Goal: Information Seeking & Learning: Find specific fact

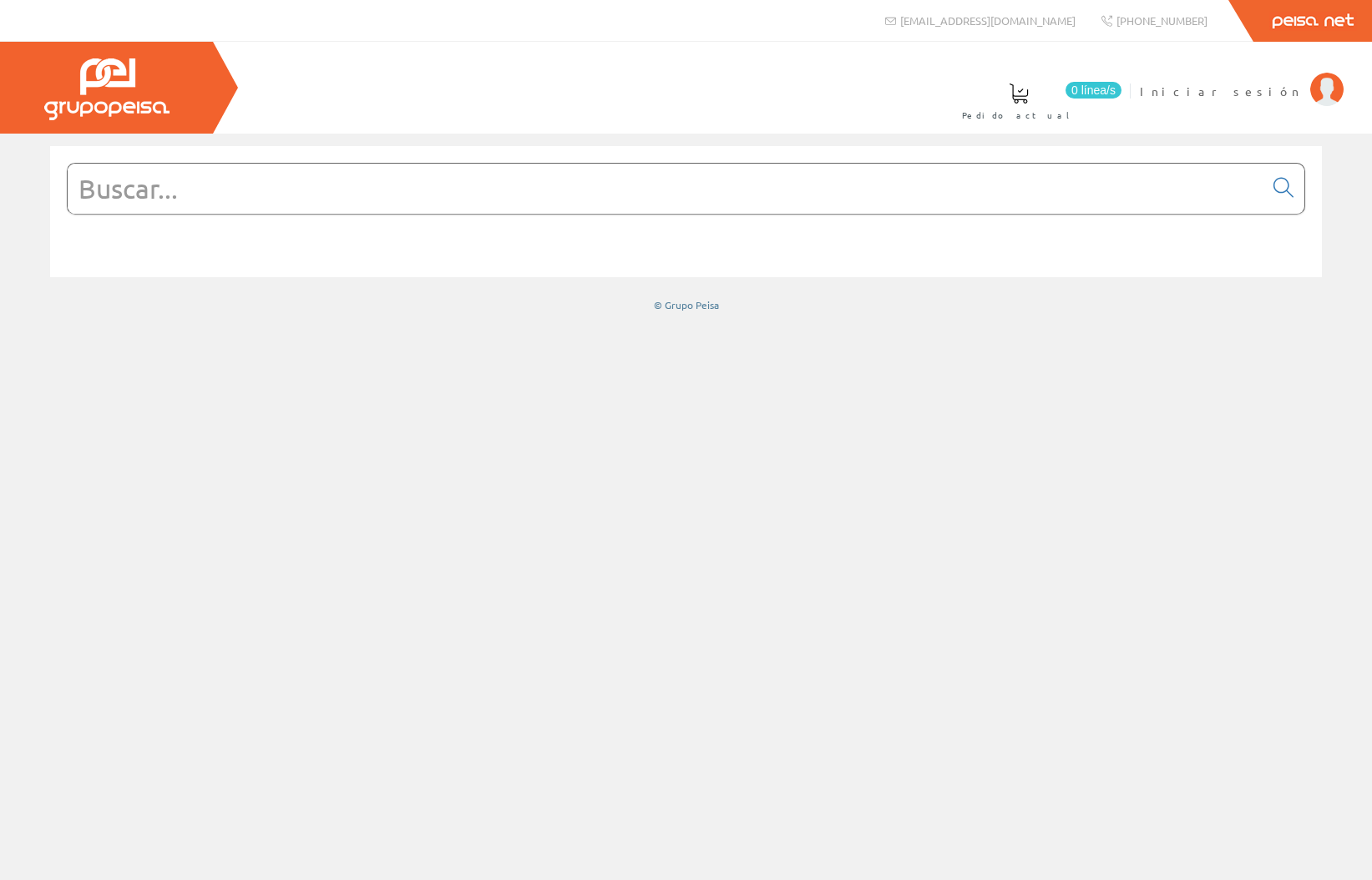
click at [209, 202] on input "text" at bounding box center [666, 189] width 1196 height 50
type input "in"
click at [1281, 194] on icon at bounding box center [1284, 188] width 20 height 12
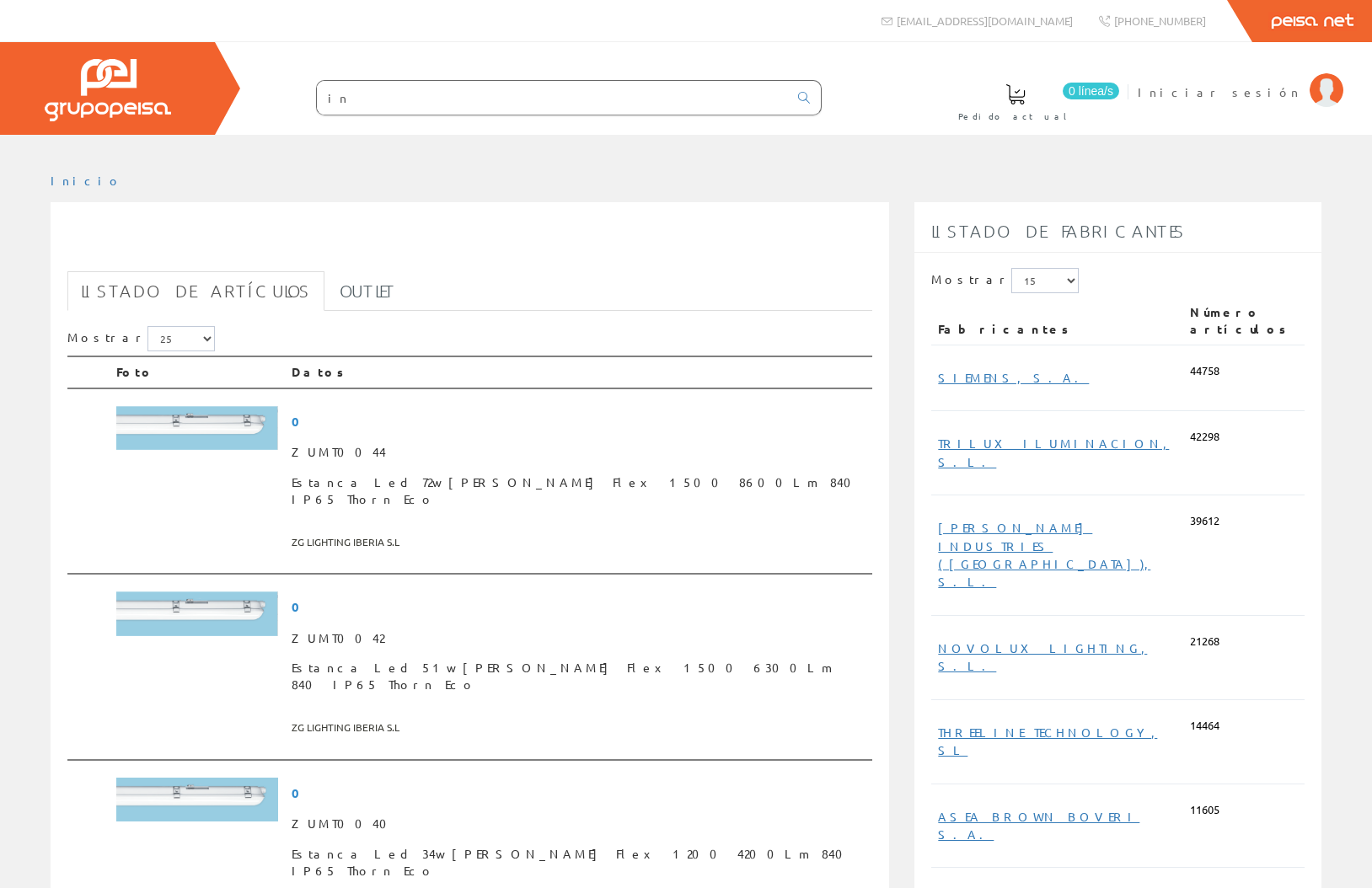
drag, startPoint x: 503, startPoint y: 181, endPoint x: 336, endPoint y: 265, distance: 186.9
click at [497, 182] on ul "Inicio" at bounding box center [686, 188] width 1271 height 30
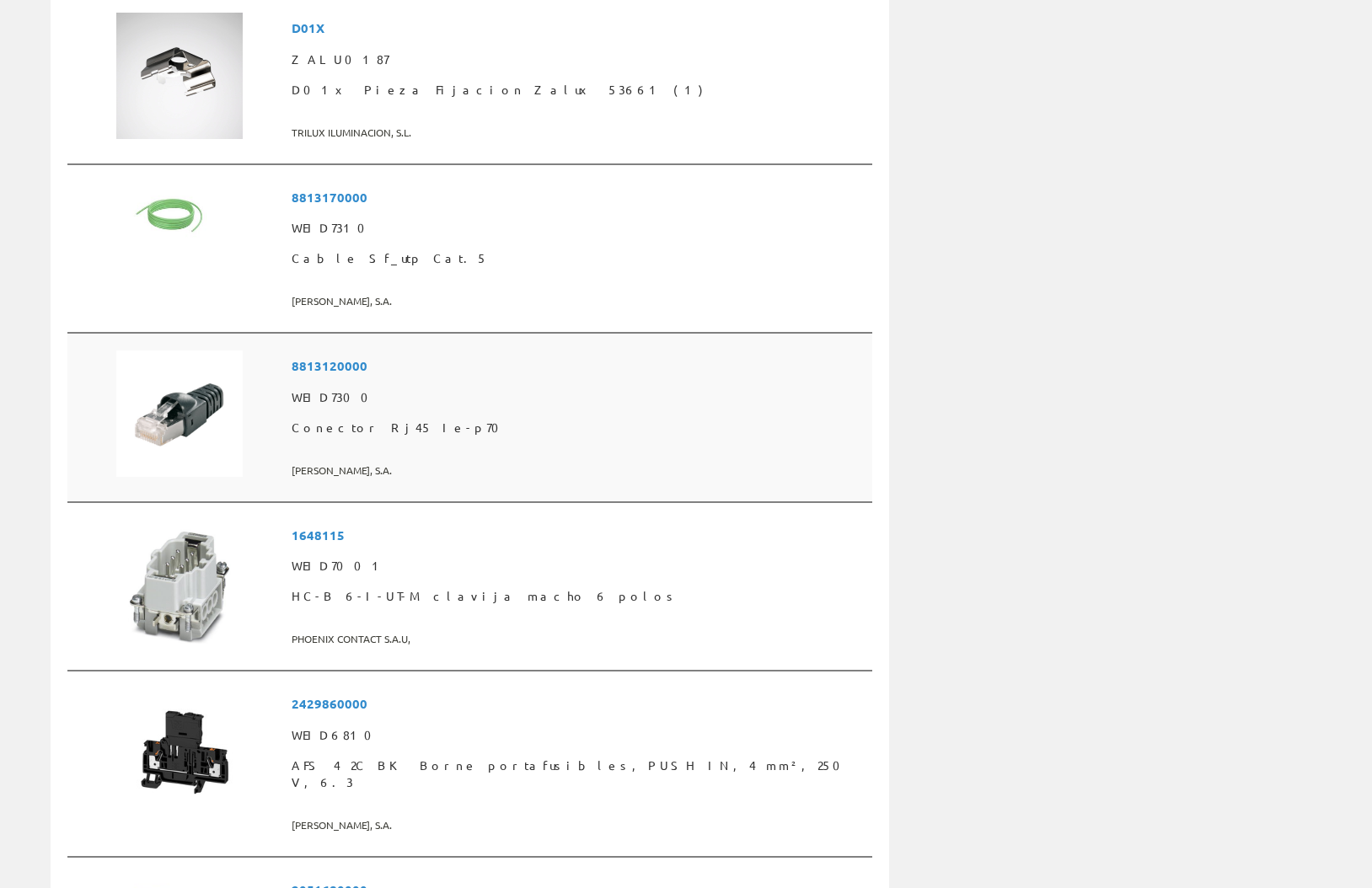
scroll to position [2925, 0]
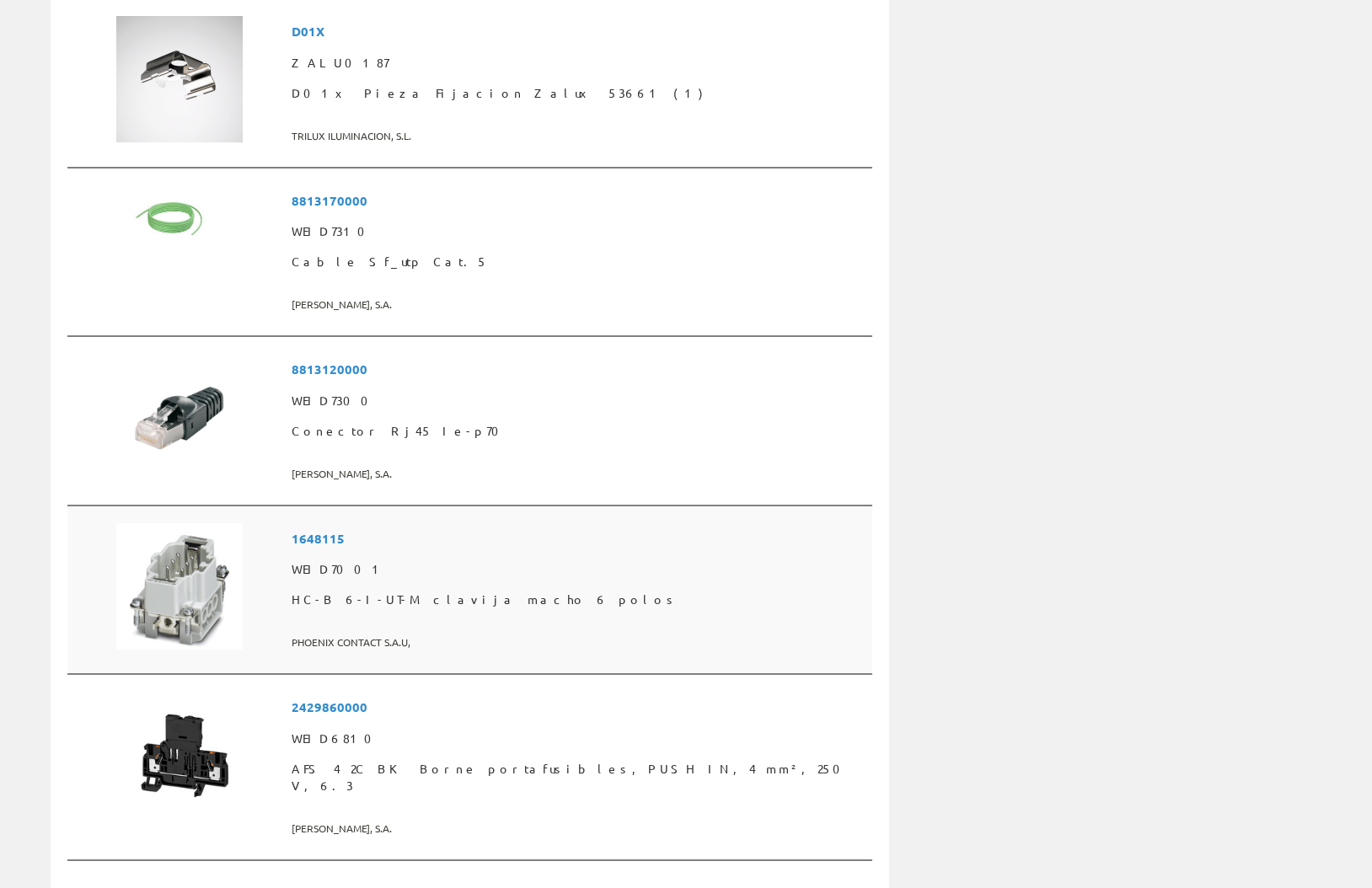
click at [388, 523] on span "1648115" at bounding box center [578, 539] width 574 height 31
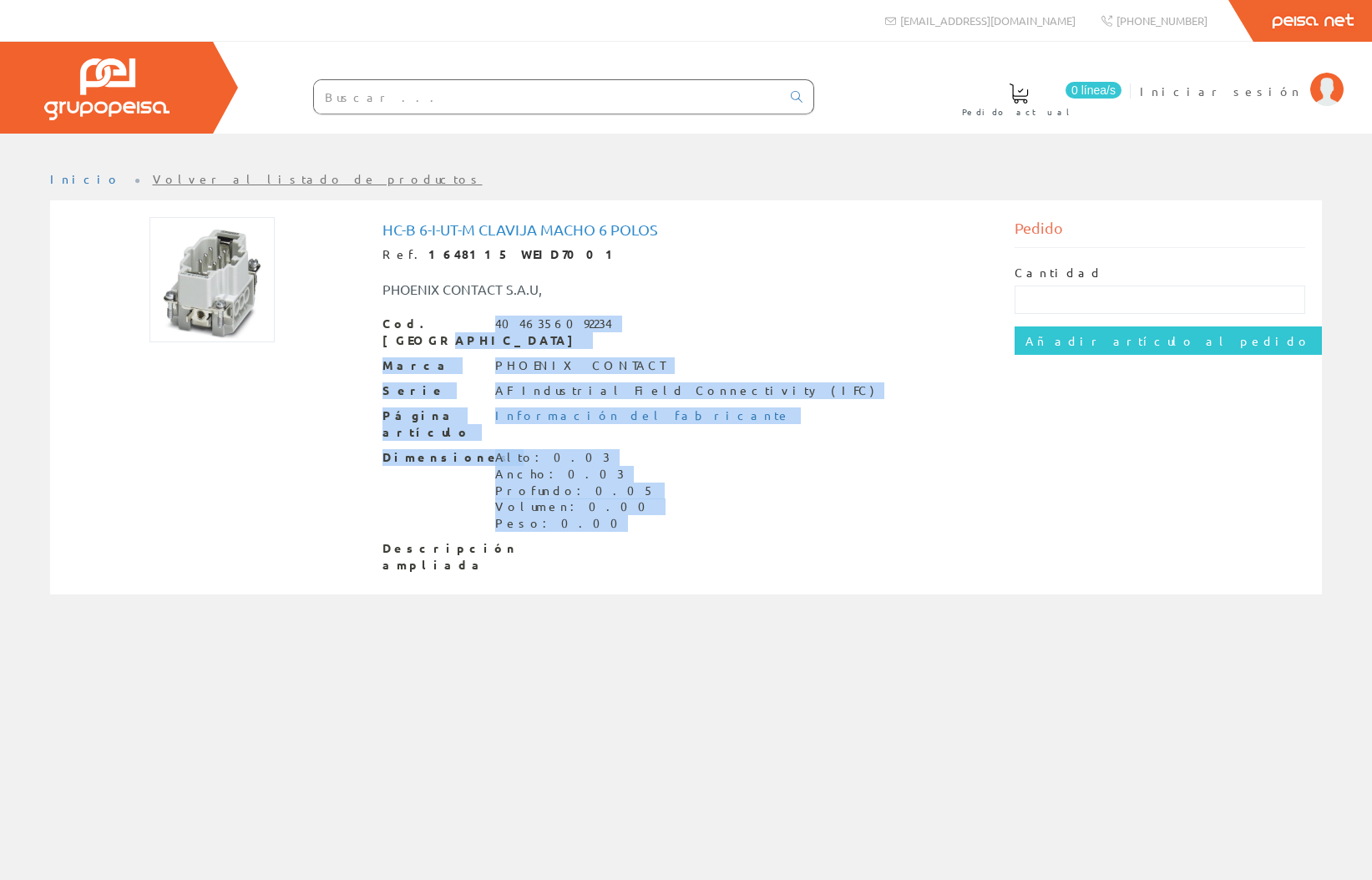
drag, startPoint x: 572, startPoint y: 486, endPoint x: 486, endPoint y: 317, distance: 189.6
click at [485, 317] on div "Cod. Barras 4046356092234 Marca PHOENIX CONTACT Serie AF Industrial Field Conne…" at bounding box center [686, 445] width 608 height 259
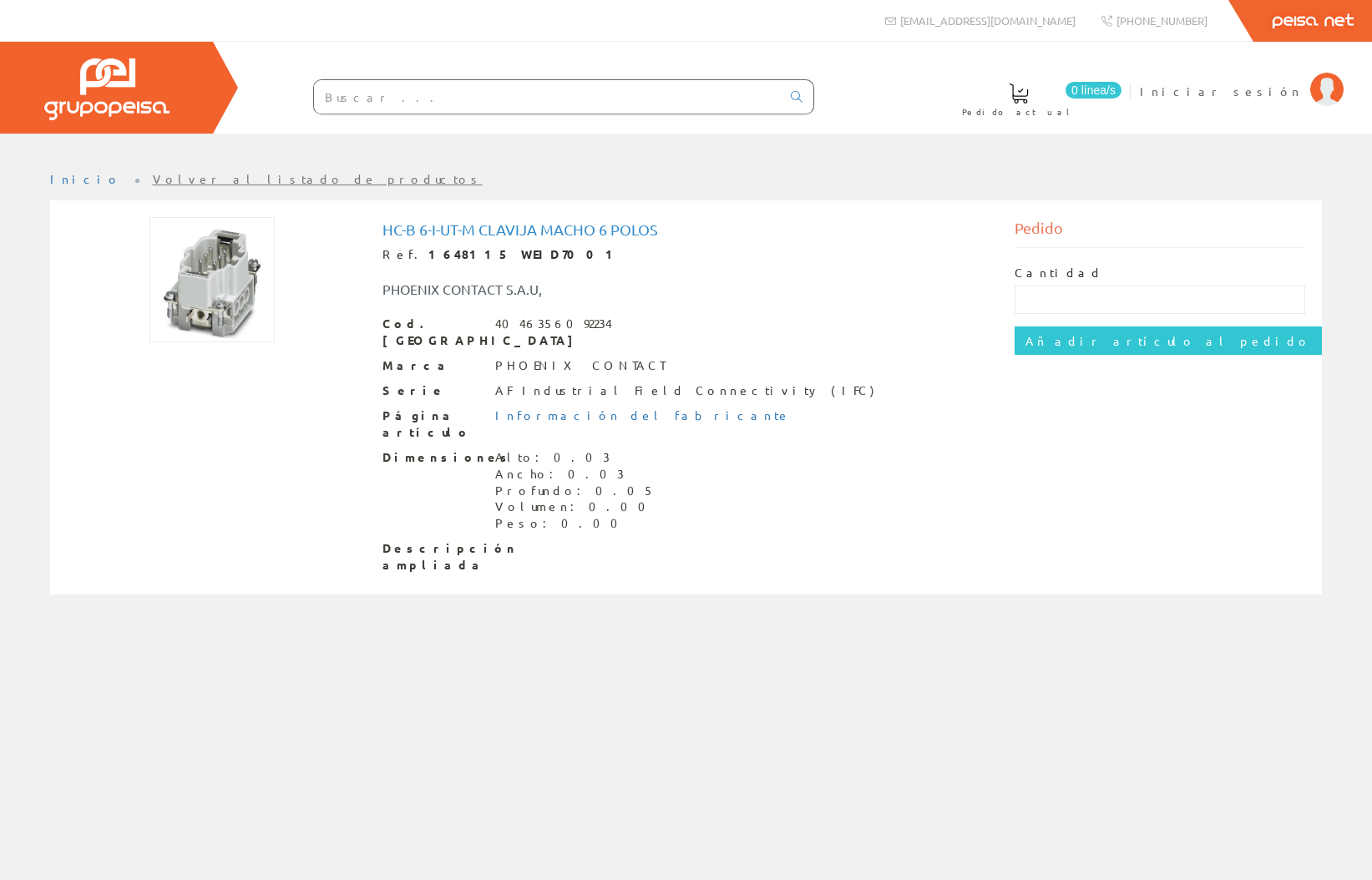
click at [649, 549] on div "HC-B 6-I-UT-M clavija macho 6 polos Ref. 1648115 WEID7001 PHOENIX CONTACT S.A.U…" at bounding box center [686, 397] width 1272 height 394
click at [1018, 299] on input "text" at bounding box center [1160, 299] width 291 height 29
click at [919, 540] on div "Descripción ampliada" at bounding box center [686, 556] width 608 height 34
drag, startPoint x: 714, startPoint y: 712, endPoint x: 924, endPoint y: 621, distance: 228.9
click at [714, 712] on div "Inicio Volver al listado de productos" at bounding box center [686, 506] width 1372 height 747
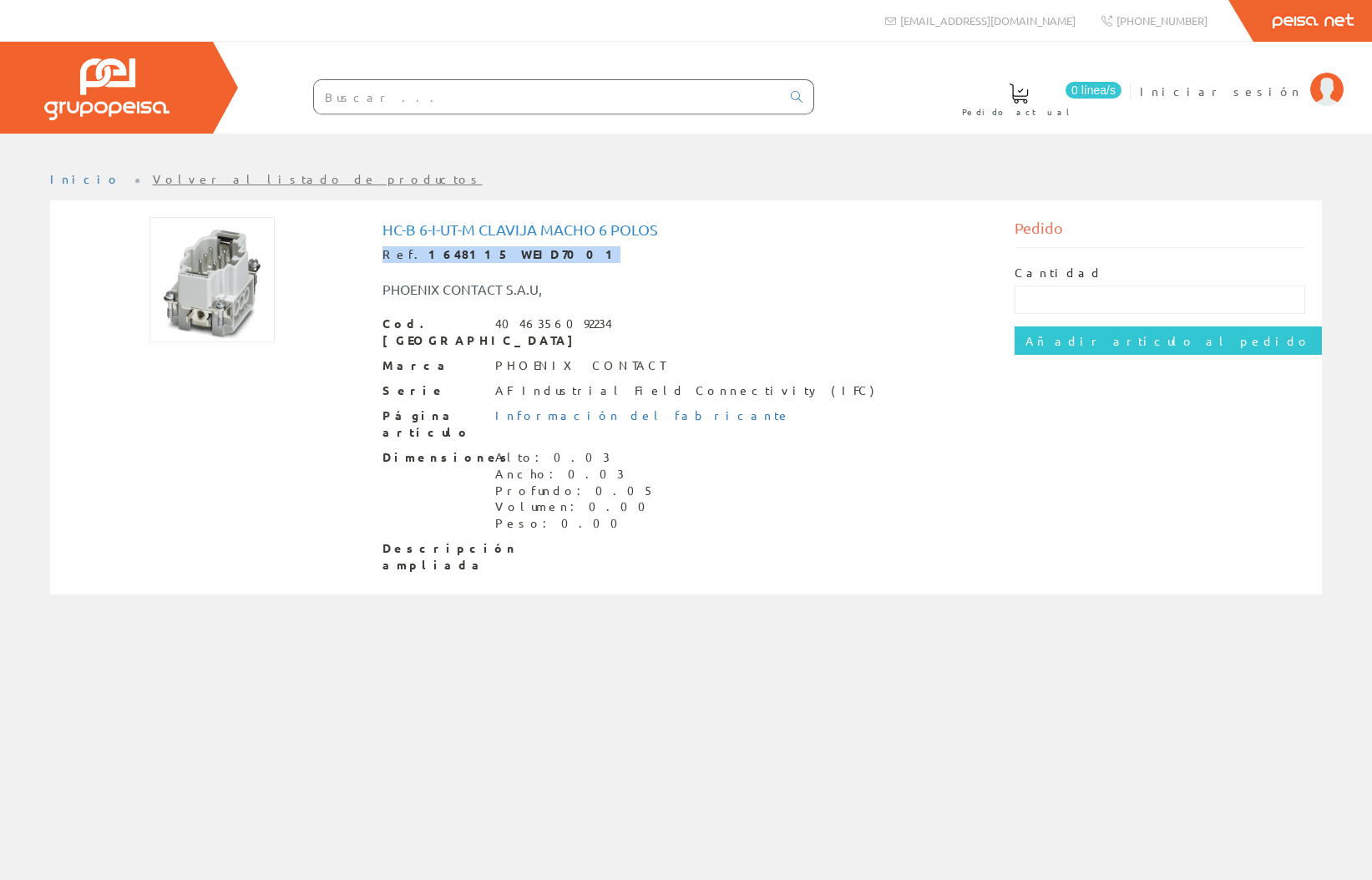
drag, startPoint x: 509, startPoint y: 255, endPoint x: 380, endPoint y: 251, distance: 129.1
click at [380, 251] on div "HC-B 6-I-UT-M clavija macho 6 polos Ref. 1648115 WEID7001 PHOENIX CONTACT S.A.U…" at bounding box center [686, 400] width 632 height 365
copy div "Ref. 1648115 WEID7001"
drag, startPoint x: 646, startPoint y: 234, endPoint x: 361, endPoint y: 231, distance: 285.0
click at [361, 231] on div "HC-B 6-I-UT-M clavija macho 6 polos Ref. 1648115 WEID7001 PHOENIX CONTACT S.A.U…" at bounding box center [686, 400] width 1264 height 365
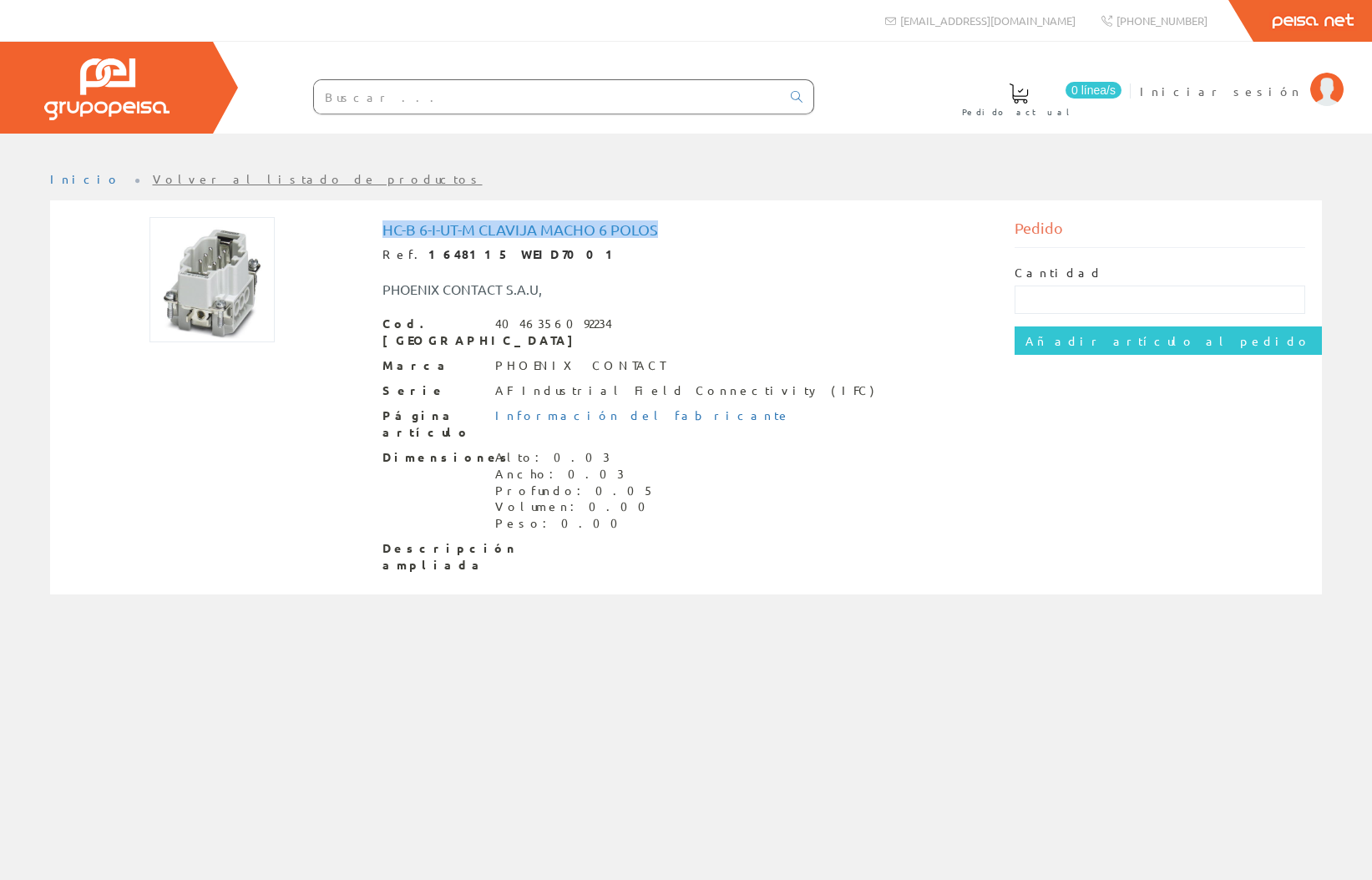
copy div "HC-B 6-I-UT-M clavija macho 6 polos"
drag, startPoint x: 383, startPoint y: 250, endPoint x: 519, endPoint y: 251, distance: 136.0
click at [519, 251] on div "Ref. 1648115 WEID7001" at bounding box center [686, 254] width 608 height 16
copy div "Ref. 1648115 WEID7001"
